Goal: Navigation & Orientation: Find specific page/section

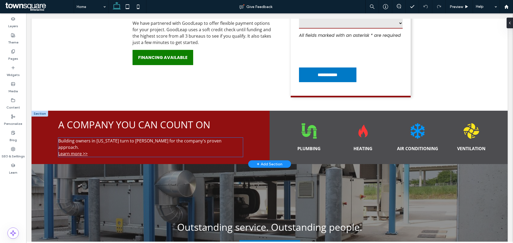
scroll to position [401, 0]
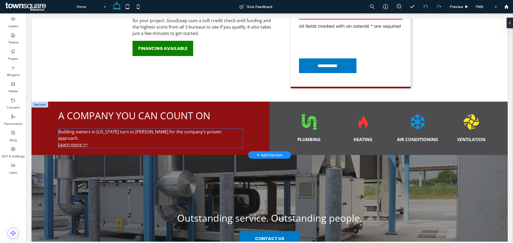
click at [75, 148] on link "﻿ Learn more >>" at bounding box center [72, 145] width 29 height 6
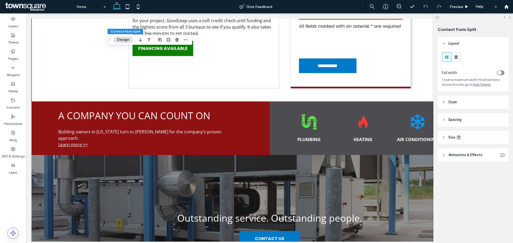
click at [509, 17] on icon at bounding box center [508, 16] width 3 height 3
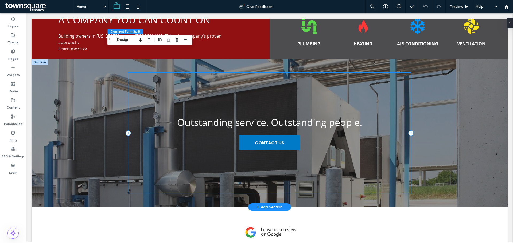
scroll to position [454, 0]
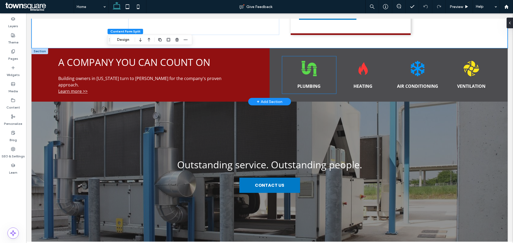
click at [327, 78] on div "PLUMBING" at bounding box center [309, 74] width 54 height 37
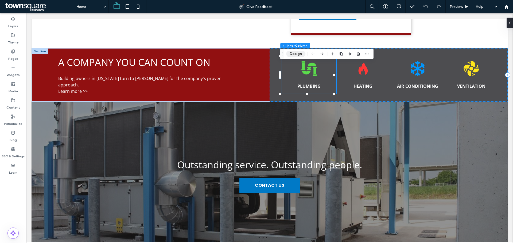
click at [295, 54] on button "Design" at bounding box center [295, 54] width 19 height 6
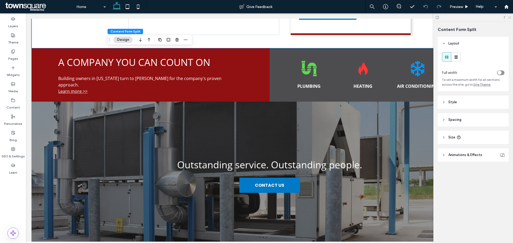
click at [507, 17] on icon at bounding box center [508, 16] width 3 height 3
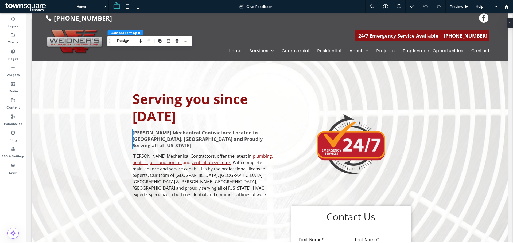
scroll to position [0, 0]
